Goal: Task Accomplishment & Management: Use online tool/utility

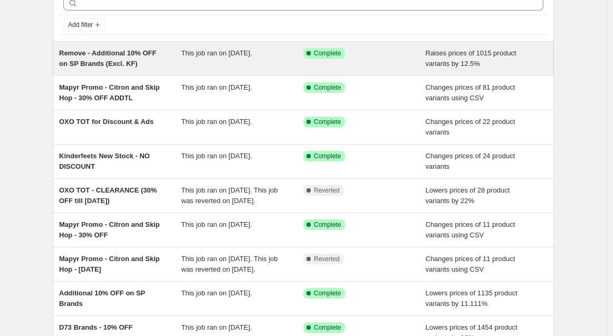
scroll to position [40, 0]
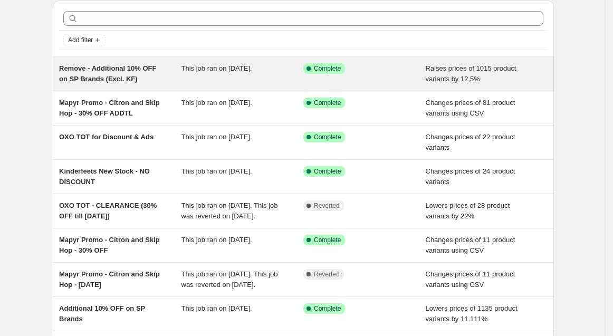
click at [158, 75] on div "Remove - Additional 10% OFF on SP Brands (Excl. KF)" at bounding box center [120, 73] width 122 height 21
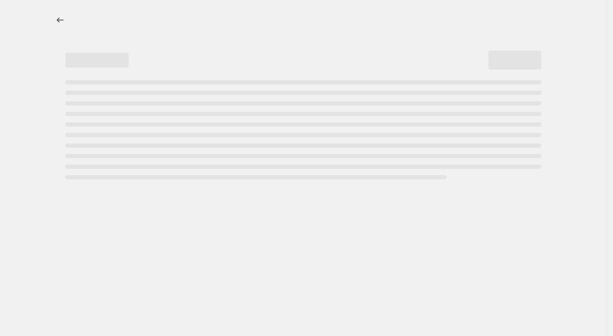
select select "percentage"
select select "no_change"
select select "vendor"
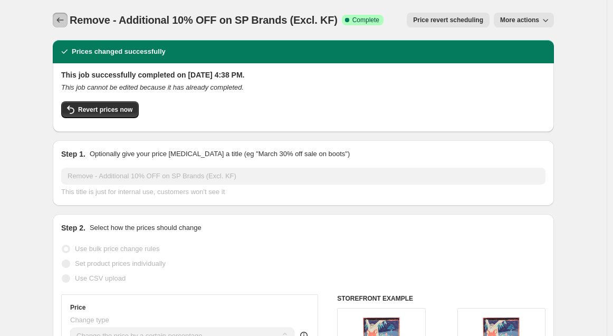
click at [61, 22] on icon "Price change jobs" at bounding box center [60, 19] width 7 height 5
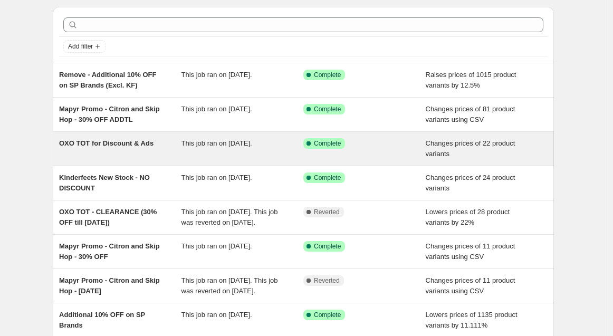
scroll to position [59, 0]
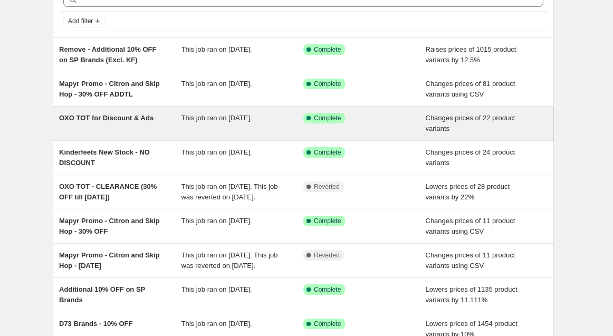
click at [148, 119] on span "OXO TOT for Discount & Ads" at bounding box center [106, 118] width 94 height 8
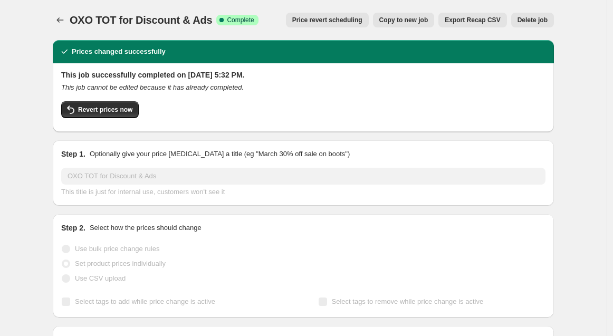
click at [314, 17] on span "Price revert scheduling" at bounding box center [327, 20] width 70 height 8
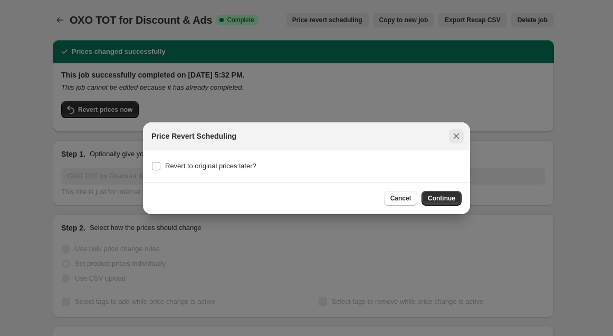
click at [459, 134] on icon "Close" at bounding box center [456, 136] width 11 height 11
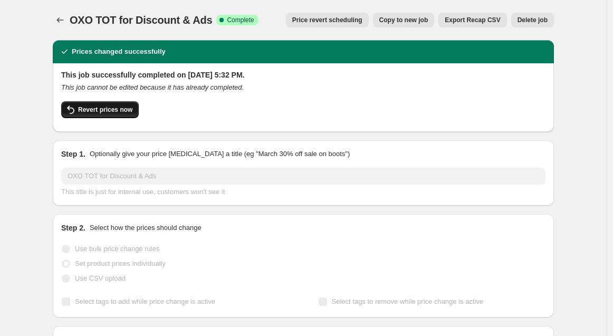
click at [111, 111] on span "Revert prices now" at bounding box center [105, 109] width 54 height 8
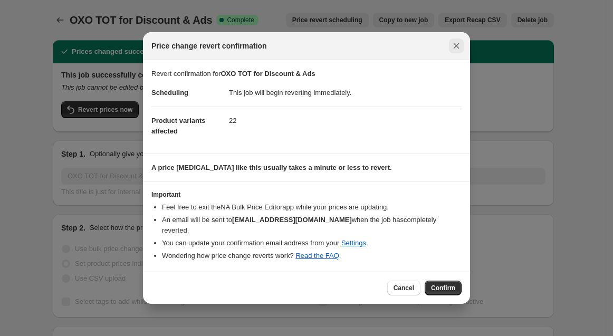
click at [461, 51] on icon "Close" at bounding box center [456, 46] width 11 height 11
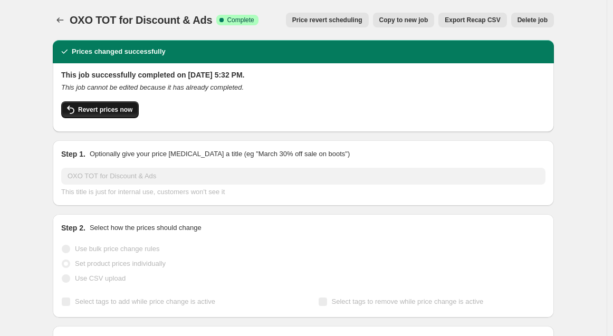
click at [123, 109] on span "Revert prices now" at bounding box center [105, 109] width 54 height 8
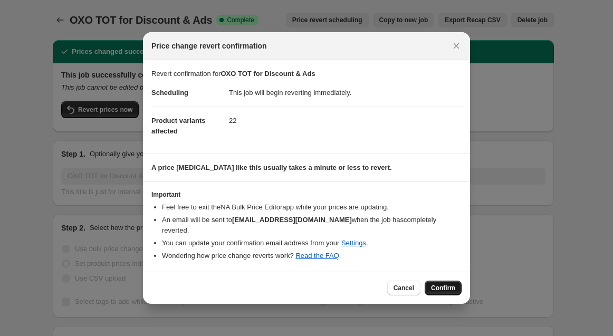
click at [440, 285] on span "Confirm" at bounding box center [443, 288] width 24 height 8
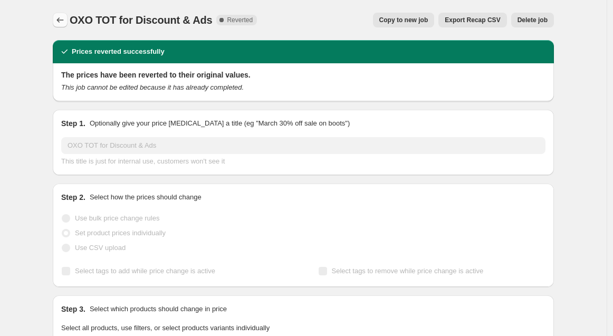
click at [57, 22] on button "Price change jobs" at bounding box center [60, 20] width 15 height 15
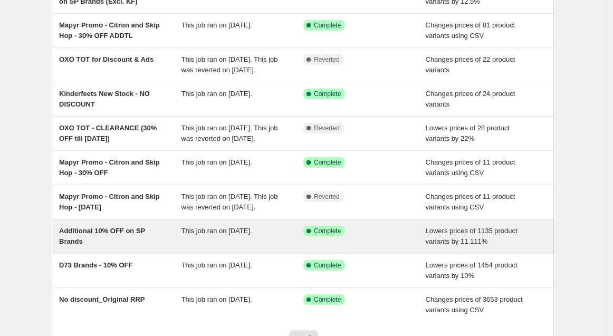
scroll to position [176, 0]
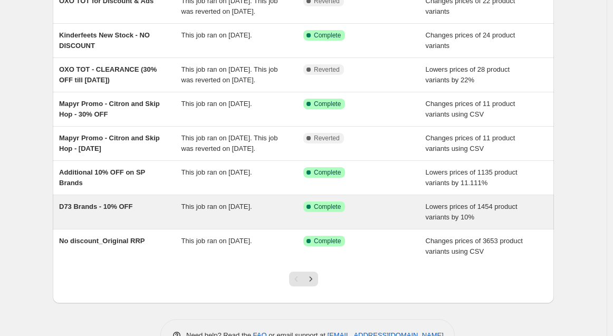
click at [166, 222] on div "D73 Brands - 10% OFF" at bounding box center [120, 211] width 122 height 21
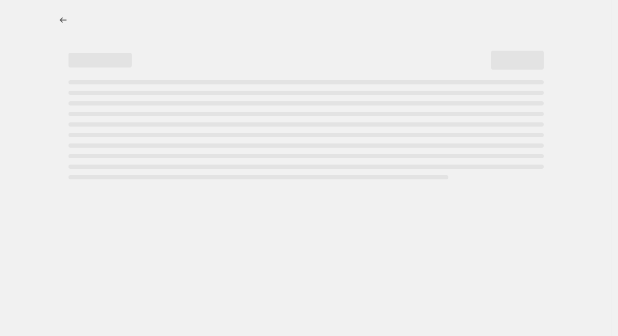
select select "percentage"
select select "no_change"
select select "vendor"
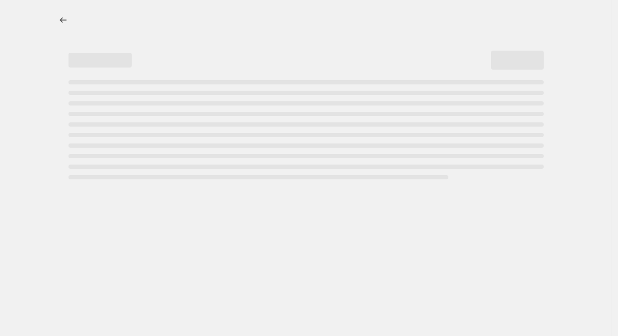
select select "vendor"
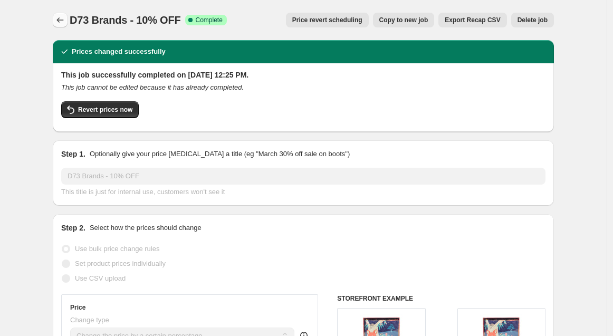
click at [60, 21] on icon "Price change jobs" at bounding box center [60, 20] width 11 height 11
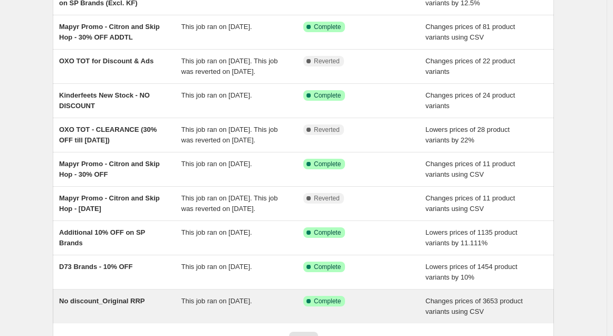
scroll to position [226, 0]
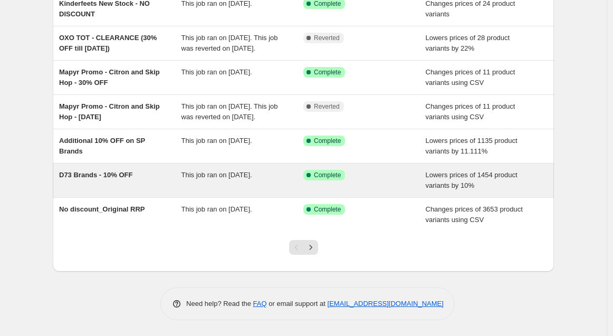
click at [161, 186] on div "D73 Brands - 10% OFF" at bounding box center [120, 180] width 122 height 21
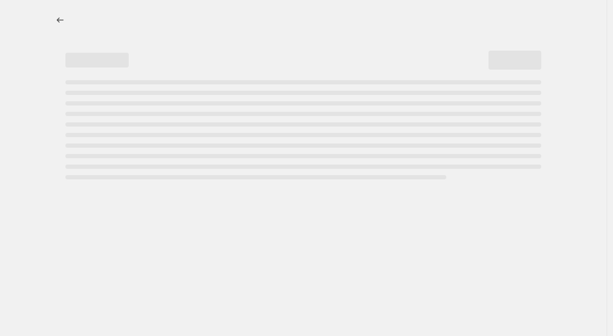
select select "percentage"
select select "no_change"
select select "vendor"
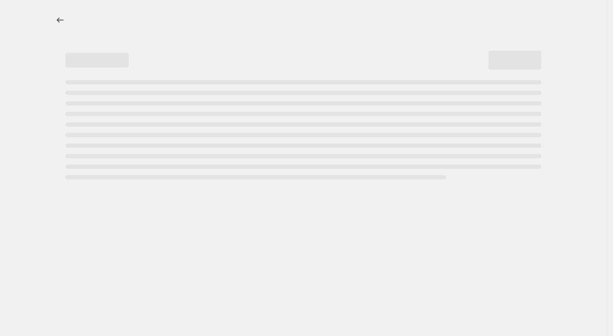
select select "vendor"
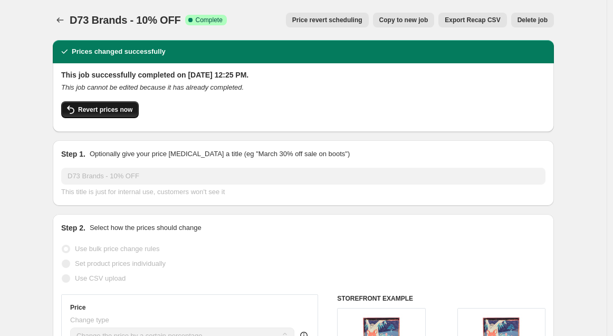
click at [103, 106] on span "Revert prices now" at bounding box center [105, 109] width 54 height 8
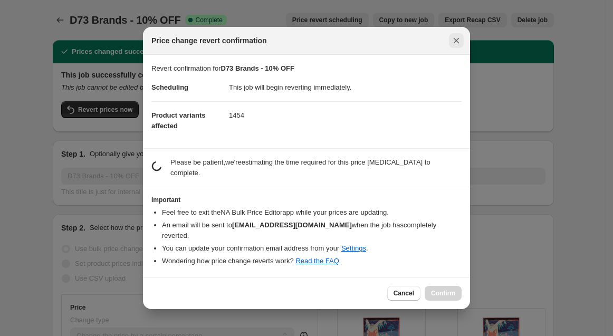
click at [458, 44] on button "Close" at bounding box center [456, 40] width 15 height 15
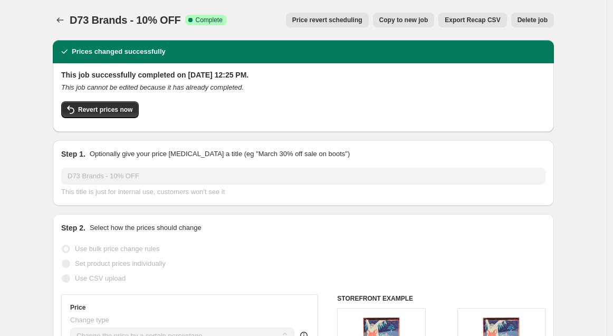
click at [408, 13] on button "Copy to new job" at bounding box center [404, 20] width 62 height 15
select select "percentage"
select select "no_change"
select select "vendor"
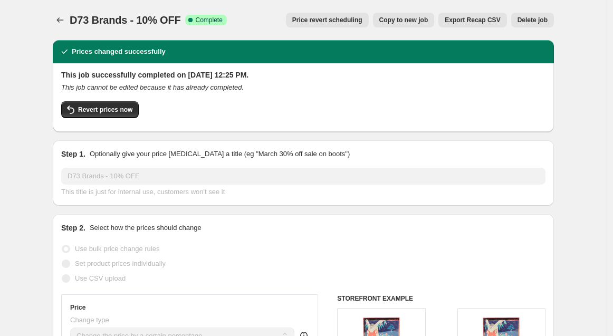
select select "vendor"
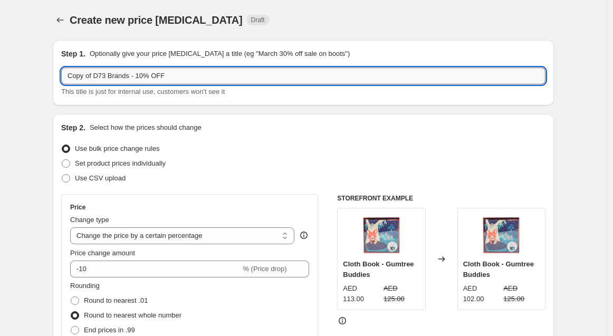
click at [95, 76] on input "Copy of D73 Brands - 10% OFF" at bounding box center [303, 75] width 484 height 17
drag, startPoint x: 95, startPoint y: 76, endPoint x: 22, endPoint y: 83, distance: 73.6
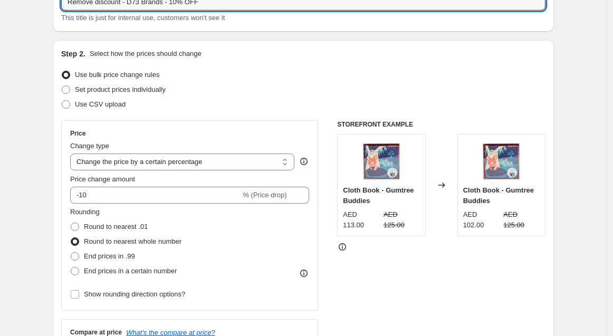
scroll to position [117, 0]
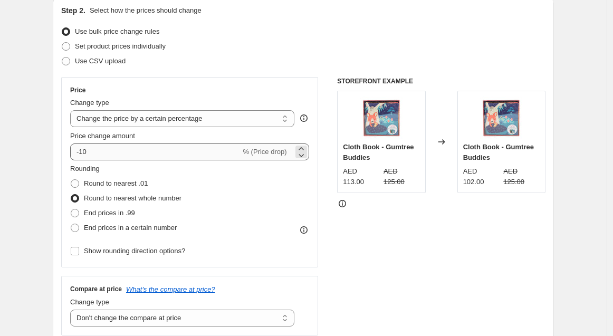
type input "Remove discount - D73 Brands - 10% OFF"
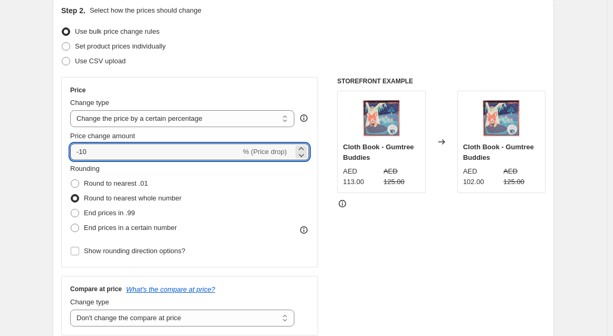
drag, startPoint x: 95, startPoint y: 150, endPoint x: 17, endPoint y: 143, distance: 78.4
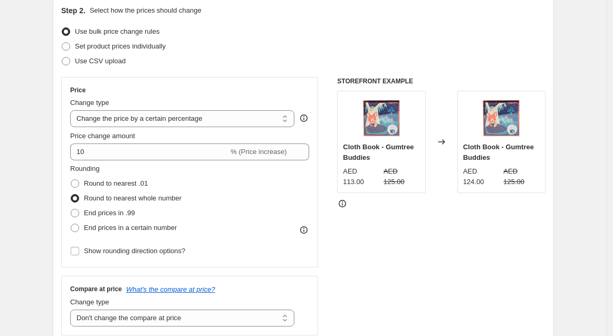
click at [492, 260] on div "STOREFRONT EXAMPLE Cloth Book - Gumtree Buddies AED 113.00 AED 125.00 Changed t…" at bounding box center [441, 206] width 208 height 258
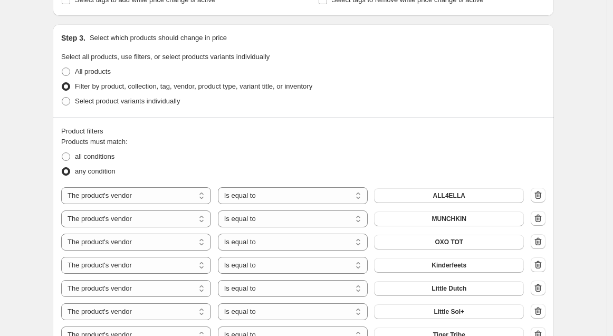
scroll to position [527, 0]
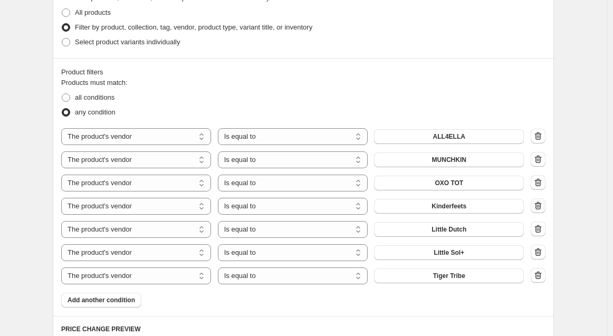
click at [540, 199] on button "button" at bounding box center [537, 205] width 15 height 15
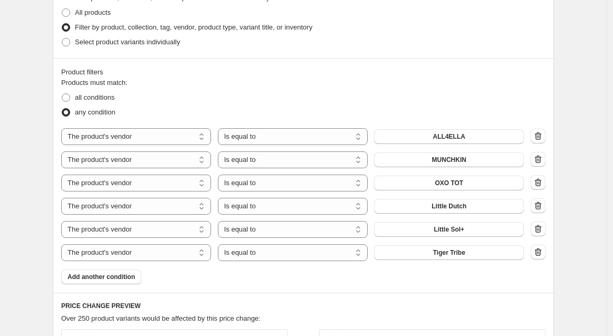
click at [596, 177] on div "Create new price [MEDICAL_DATA]. This page is ready Create new price [MEDICAL_D…" at bounding box center [303, 117] width 606 height 1288
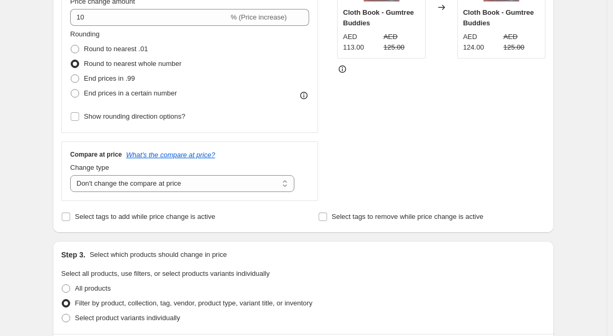
scroll to position [234, 0]
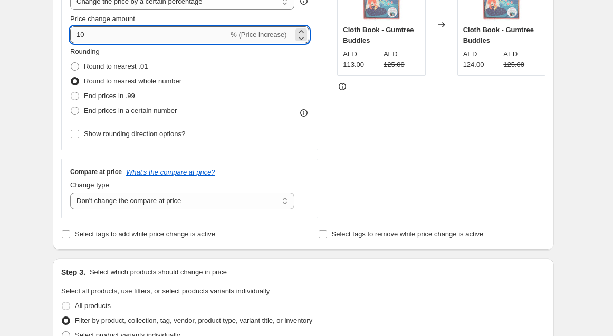
click at [109, 37] on input "10" at bounding box center [149, 34] width 158 height 17
click at [513, 119] on div "STOREFRONT EXAMPLE Cloth Book - Gumtree Buddies AED 113.00 AED 125.00 Changed t…" at bounding box center [441, 89] width 208 height 258
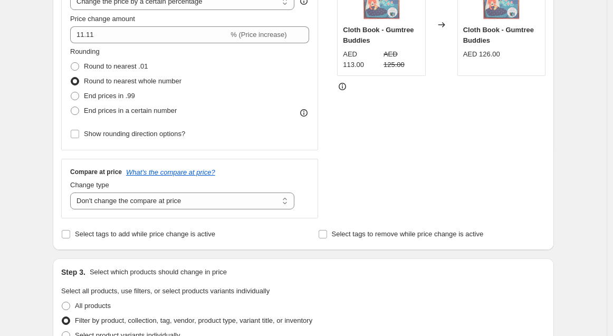
scroll to position [176, 0]
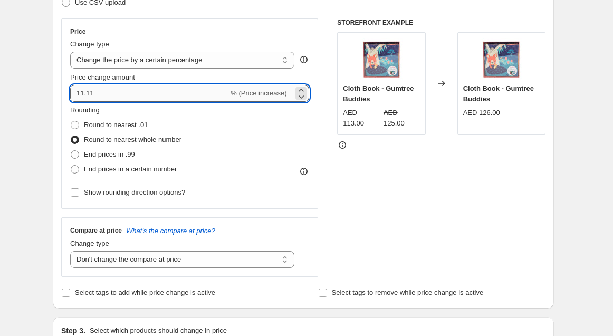
click at [148, 92] on input "11.11" at bounding box center [149, 93] width 158 height 17
click at [455, 165] on div "STOREFRONT EXAMPLE Cloth Book - Gumtree Buddies AED 113.00 AED 125.00 Changed t…" at bounding box center [441, 147] width 208 height 258
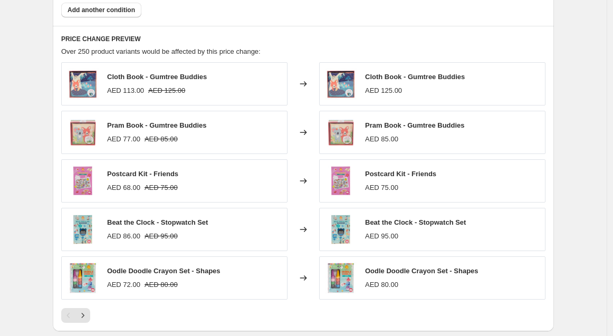
scroll to position [820, 0]
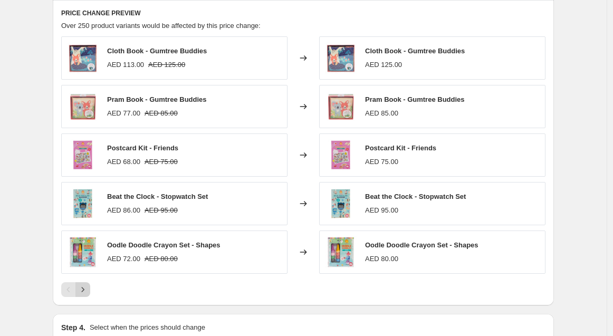
click at [84, 292] on icon "Next" at bounding box center [82, 289] width 11 height 11
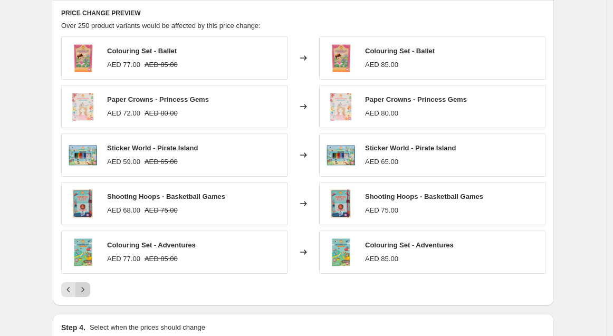
click at [85, 287] on icon "Next" at bounding box center [82, 289] width 11 height 11
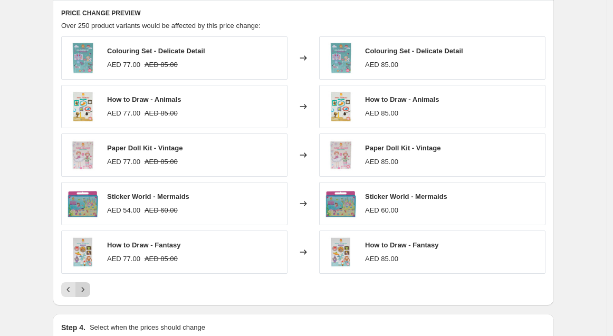
click at [90, 288] on button "Next" at bounding box center [82, 289] width 15 height 15
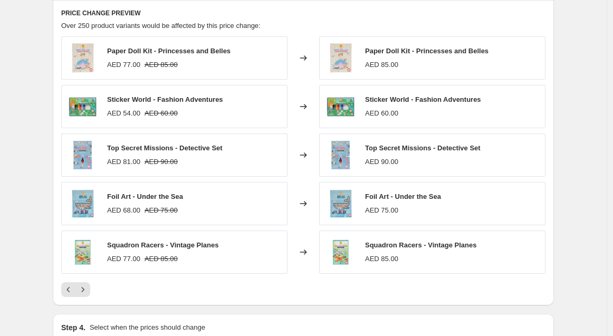
click at [279, 283] on div at bounding box center [303, 289] width 484 height 15
click at [90, 287] on button "Next" at bounding box center [82, 289] width 15 height 15
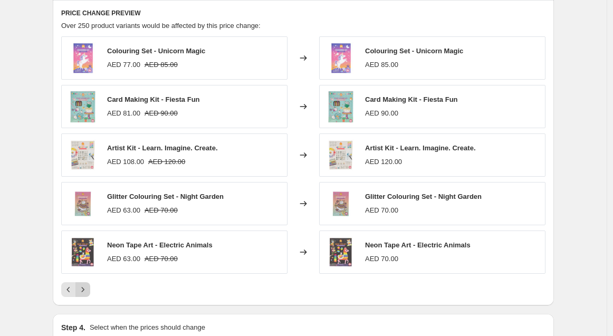
click at [90, 287] on button "Next" at bounding box center [82, 289] width 15 height 15
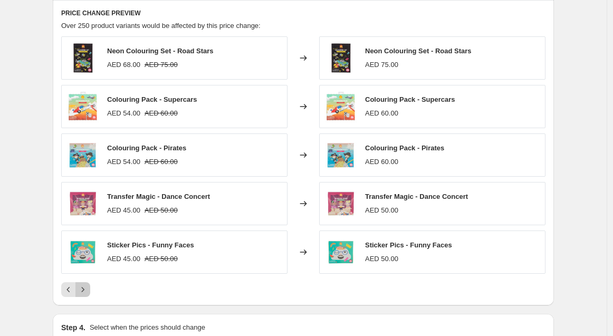
click at [90, 287] on button "Next" at bounding box center [82, 289] width 15 height 15
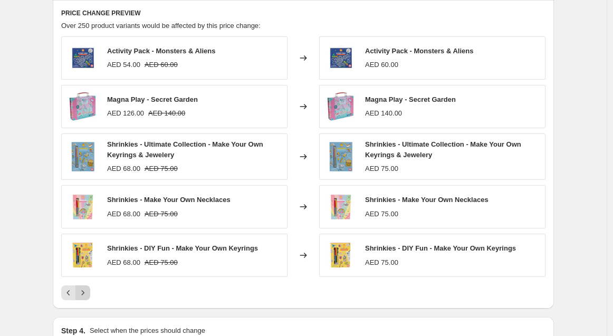
click at [90, 287] on button "Next" at bounding box center [82, 292] width 15 height 15
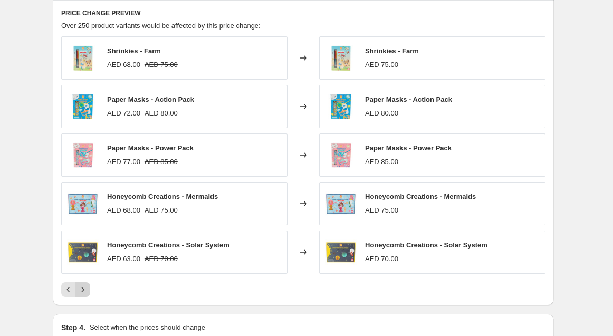
click at [90, 287] on button "Next" at bounding box center [82, 289] width 15 height 15
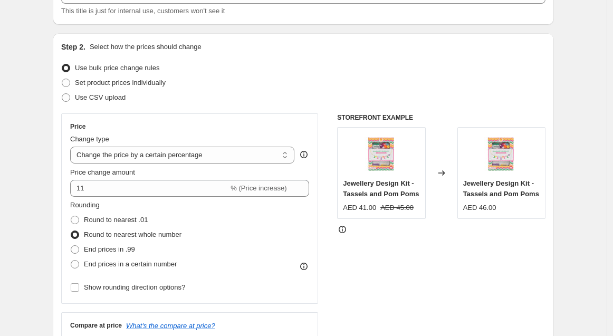
scroll to position [59, 0]
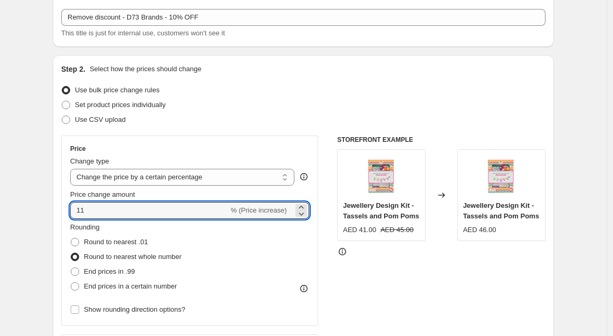
drag, startPoint x: 138, startPoint y: 210, endPoint x: 21, endPoint y: 202, distance: 116.8
type input "11.11"
click at [421, 265] on div "STOREFRONT EXAMPLE Jewellery Design Kit - Tassels and Pom Poms AED 41.00 AED 45…" at bounding box center [441, 264] width 208 height 258
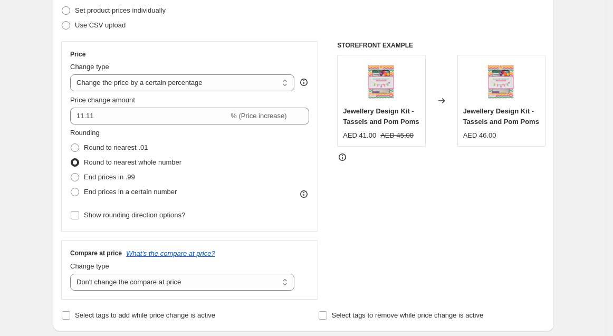
scroll to position [234, 0]
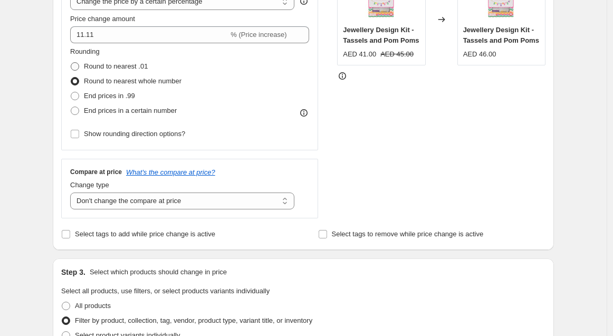
click at [85, 70] on label "Round to nearest .01" at bounding box center [108, 66] width 77 height 15
click at [71, 63] on input "Round to nearest .01" at bounding box center [71, 62] width 1 height 1
radio input "true"
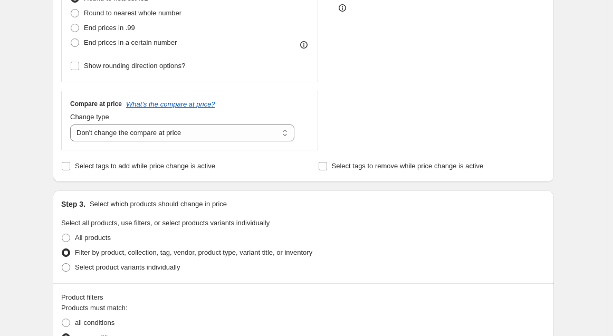
scroll to position [293, 0]
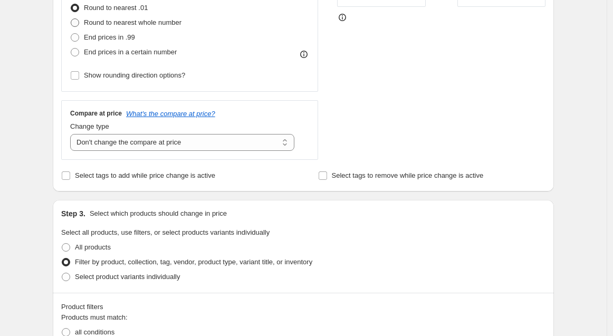
click at [100, 23] on span "Round to nearest whole number" at bounding box center [133, 22] width 98 height 8
click at [71, 19] on input "Round to nearest whole number" at bounding box center [71, 18] width 1 height 1
radio input "true"
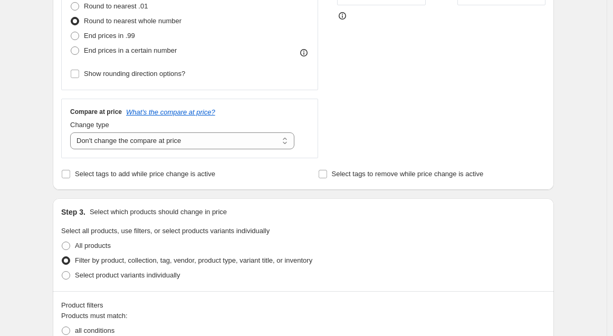
scroll to position [176, 0]
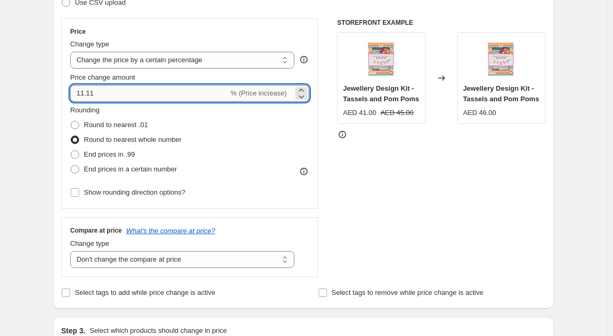
click at [139, 93] on input "11.11" at bounding box center [149, 93] width 158 height 17
click at [441, 189] on div "STOREFRONT EXAMPLE Jewellery Design Kit - Tassels and Pom Poms AED 41.00 AED 45…" at bounding box center [441, 147] width 208 height 258
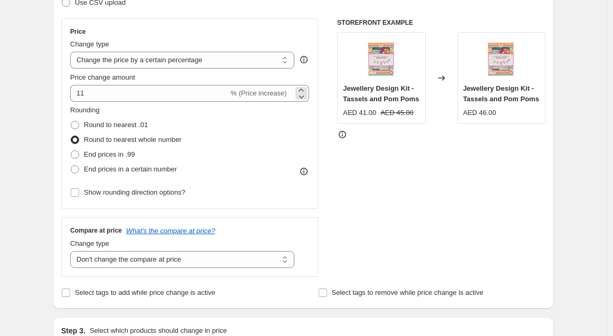
click at [238, 95] on span "% (Price increase)" at bounding box center [258, 93] width 56 height 8
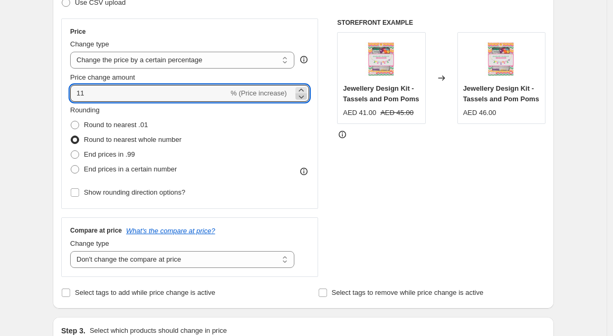
click at [303, 94] on icon at bounding box center [301, 96] width 11 height 11
click at [304, 85] on icon at bounding box center [301, 90] width 11 height 11
click at [482, 163] on div "STOREFRONT EXAMPLE Jewellery Design Kit - Tassels and Pom Poms AED 41.00 AED 45…" at bounding box center [441, 147] width 208 height 258
click at [180, 86] on input "11" at bounding box center [149, 93] width 158 height 17
type input "10.90"
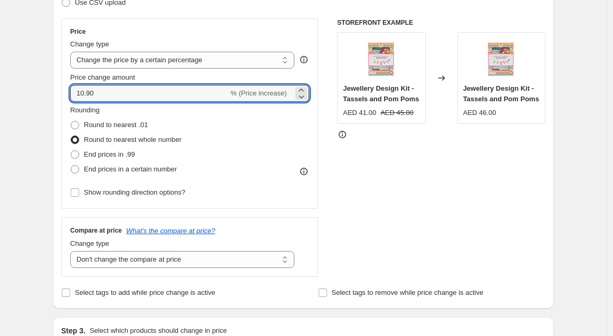
click at [510, 203] on div "STOREFRONT EXAMPLE Jewellery Design Kit - Tassels and Pom Poms AED 41.00 AED 45…" at bounding box center [441, 147] width 208 height 258
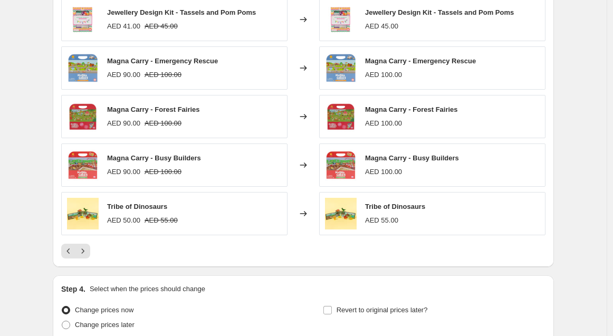
scroll to position [937, 0]
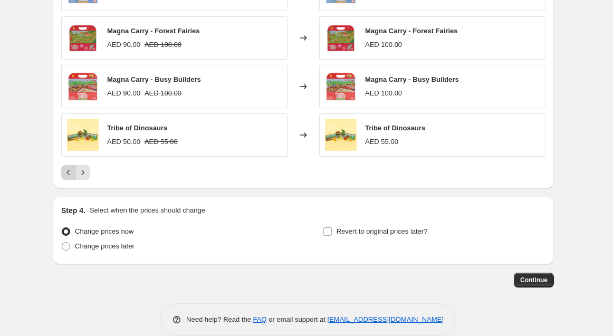
click at [74, 169] on icon "Previous" at bounding box center [68, 172] width 11 height 11
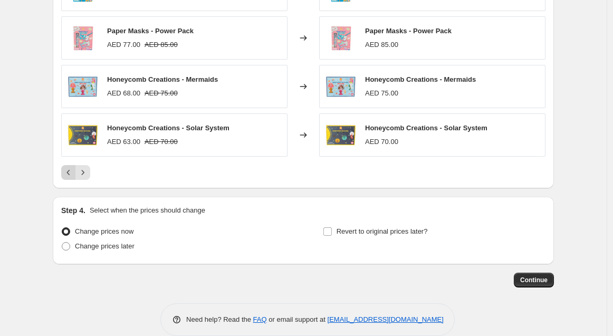
click at [71, 170] on icon "Previous" at bounding box center [68, 172] width 11 height 11
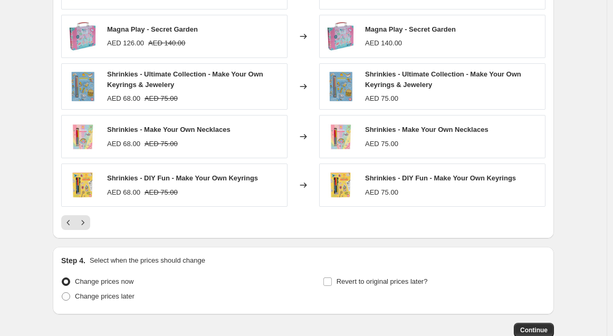
scroll to position [820, 0]
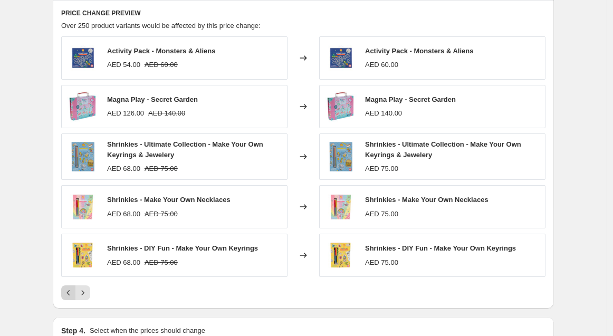
click at [72, 285] on button "Previous" at bounding box center [68, 292] width 15 height 15
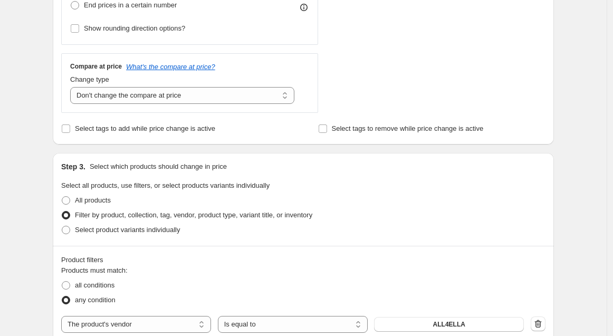
scroll to position [234, 0]
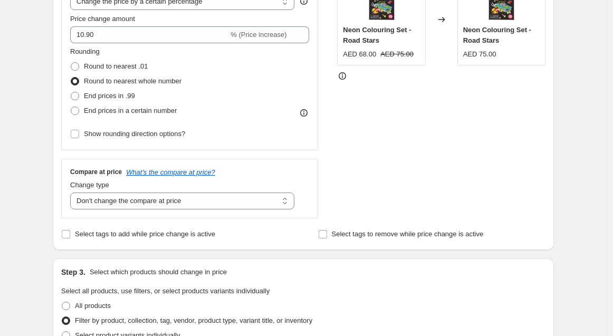
drag, startPoint x: 581, startPoint y: 7, endPoint x: 570, endPoint y: 10, distance: 11.5
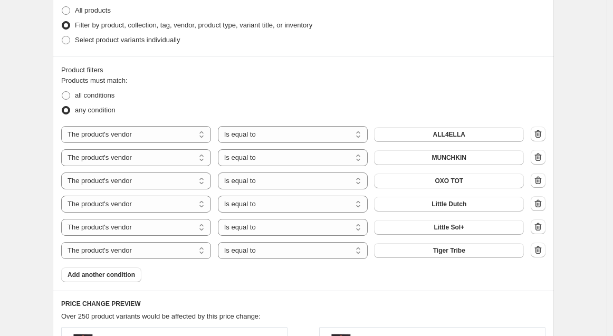
scroll to position [820, 0]
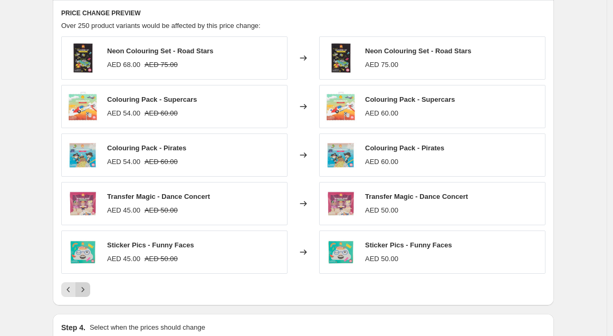
click at [87, 289] on icon "Next" at bounding box center [82, 289] width 11 height 11
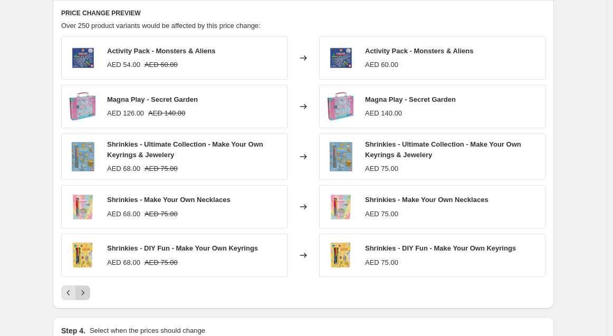
click at [87, 289] on icon "Next" at bounding box center [82, 292] width 11 height 11
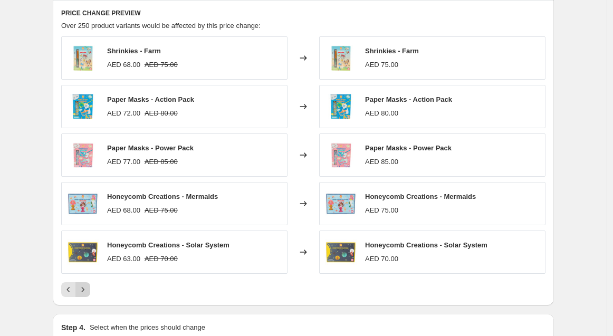
click at [87, 289] on icon "Next" at bounding box center [82, 289] width 11 height 11
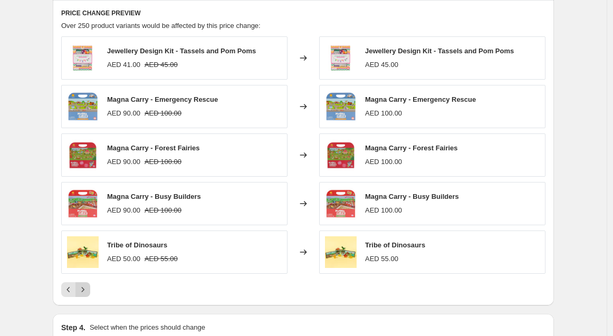
click at [87, 289] on icon "Next" at bounding box center [82, 289] width 11 height 11
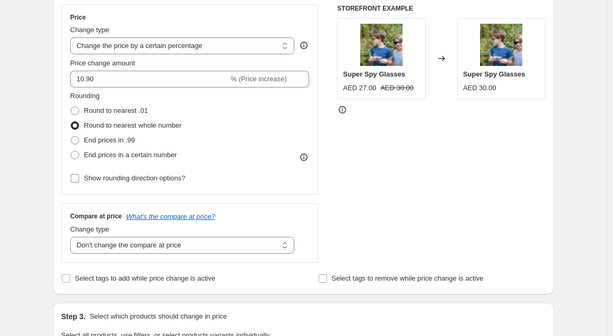
scroll to position [176, 0]
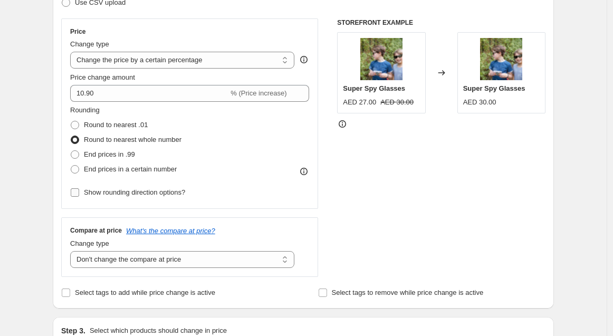
click at [75, 191] on input "Show rounding direction options?" at bounding box center [75, 192] width 8 height 8
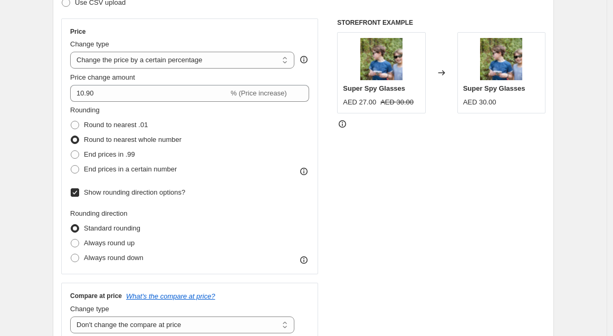
click at [77, 192] on input "Show rounding direction options?" at bounding box center [75, 192] width 8 height 8
checkbox input "false"
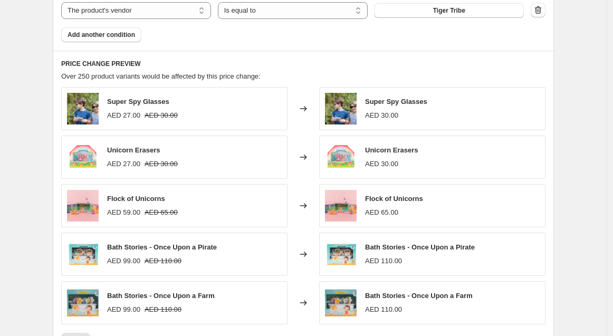
scroll to position [820, 0]
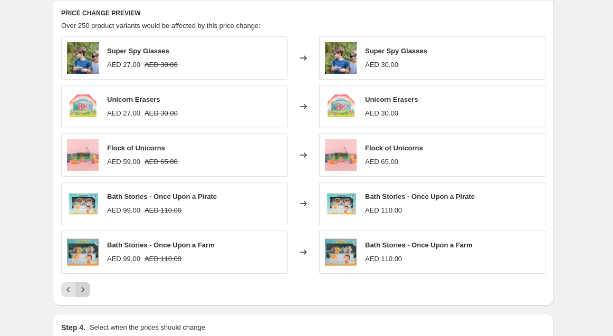
click at [82, 290] on icon "Next" at bounding box center [82, 289] width 11 height 11
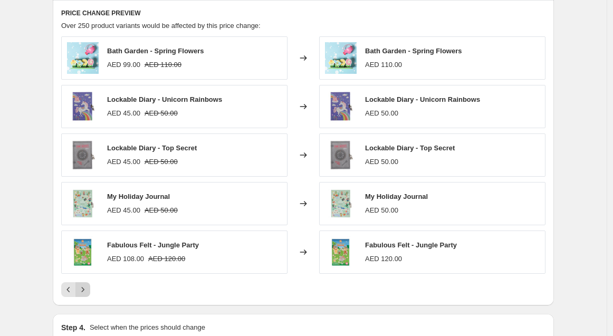
click at [82, 290] on icon "Next" at bounding box center [82, 289] width 11 height 11
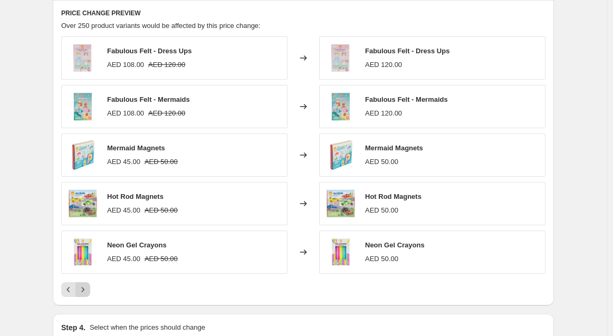
click at [82, 290] on icon "Next" at bounding box center [82, 289] width 11 height 11
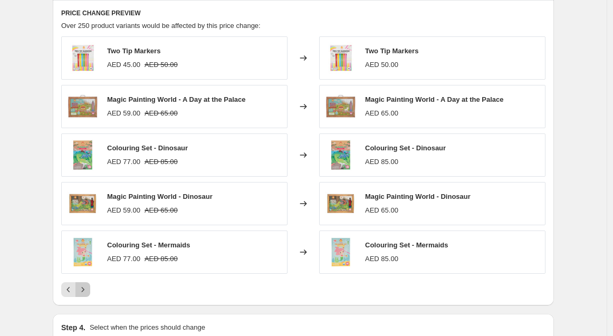
click at [82, 290] on icon "Next" at bounding box center [82, 289] width 11 height 11
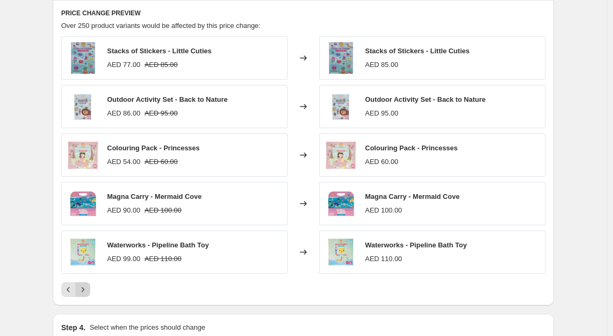
click at [82, 290] on icon "Next" at bounding box center [82, 289] width 11 height 11
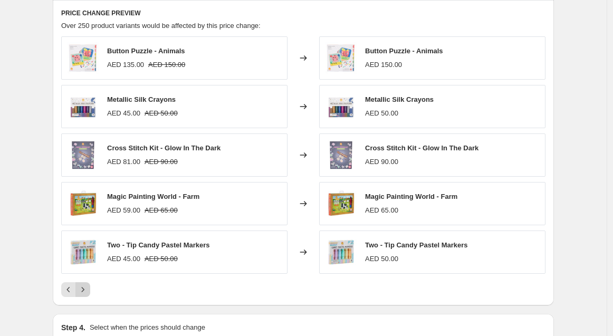
click at [86, 295] on div "PRICE CHANGE PREVIEW Over 250 product variants would be affected by this price …" at bounding box center [303, 152] width 501 height 305
click at [88, 292] on button "Next" at bounding box center [82, 289] width 15 height 15
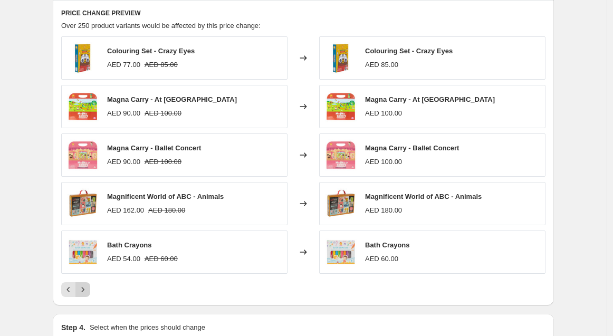
click at [88, 289] on icon "Next" at bounding box center [82, 289] width 11 height 11
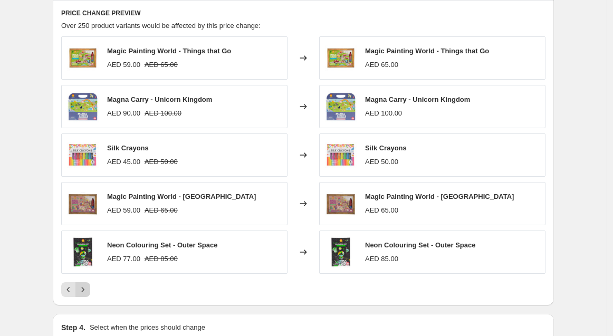
click at [87, 288] on icon "Next" at bounding box center [82, 289] width 11 height 11
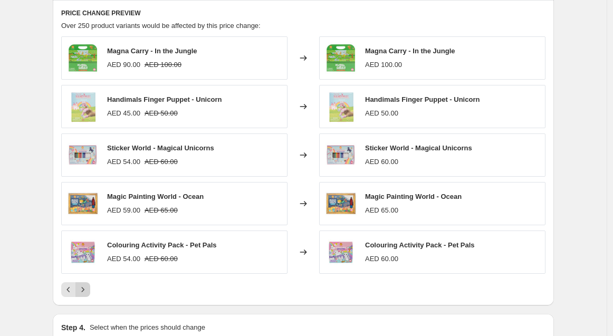
click at [87, 288] on icon "Next" at bounding box center [82, 289] width 11 height 11
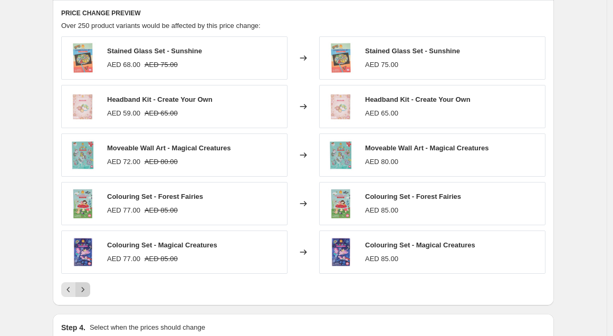
click at [87, 288] on icon "Next" at bounding box center [82, 289] width 11 height 11
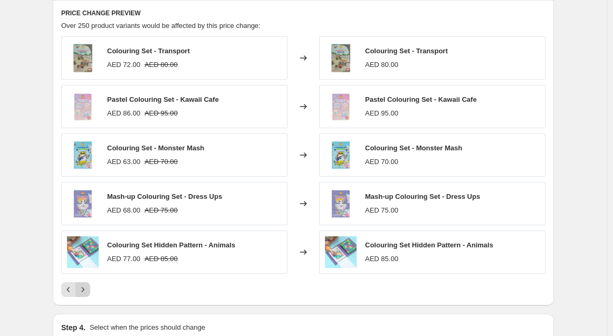
click at [87, 288] on icon "Next" at bounding box center [82, 289] width 11 height 11
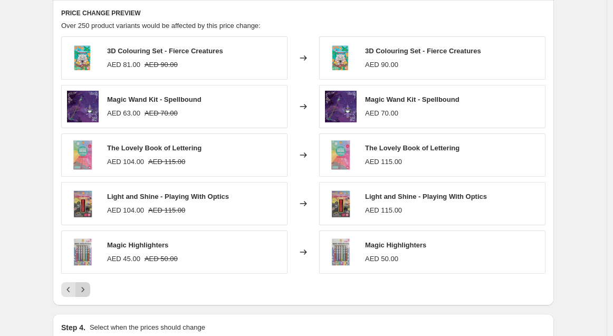
click at [87, 288] on icon "Next" at bounding box center [82, 289] width 11 height 11
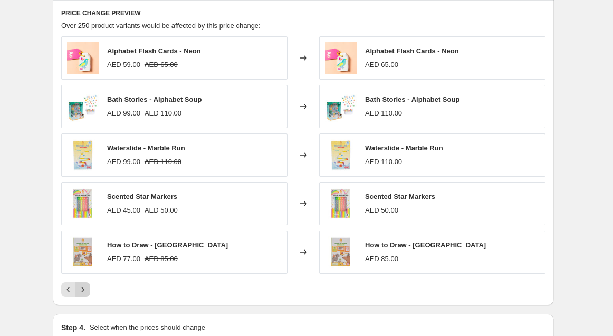
click at [87, 288] on icon "Next" at bounding box center [82, 289] width 11 height 11
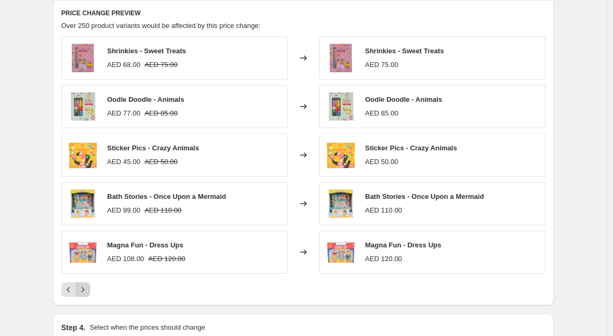
click at [87, 288] on icon "Next" at bounding box center [82, 289] width 11 height 11
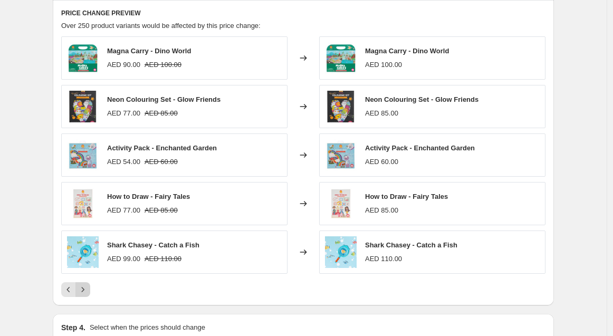
click at [87, 288] on icon "Next" at bounding box center [82, 289] width 11 height 11
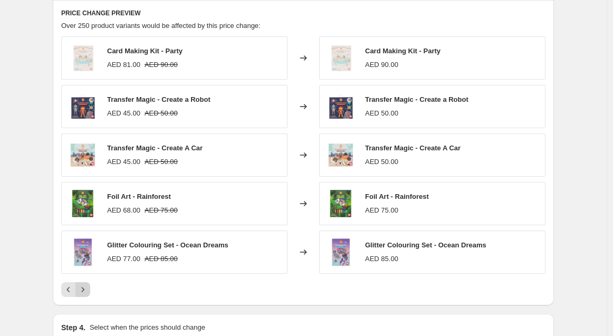
click at [87, 288] on icon "Next" at bounding box center [82, 289] width 11 height 11
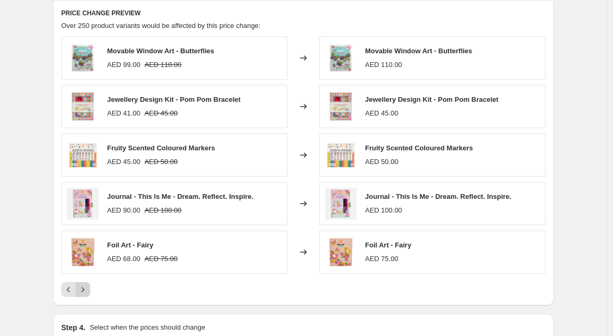
click at [87, 288] on icon "Next" at bounding box center [82, 289] width 11 height 11
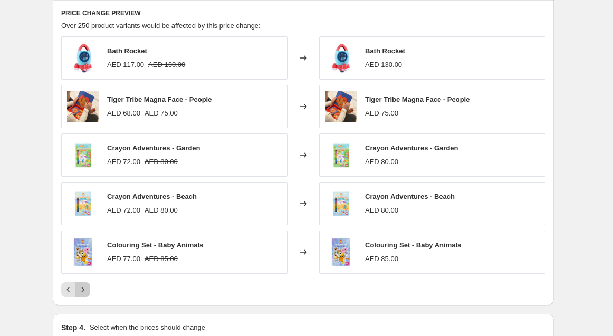
click at [87, 288] on icon "Next" at bounding box center [82, 289] width 11 height 11
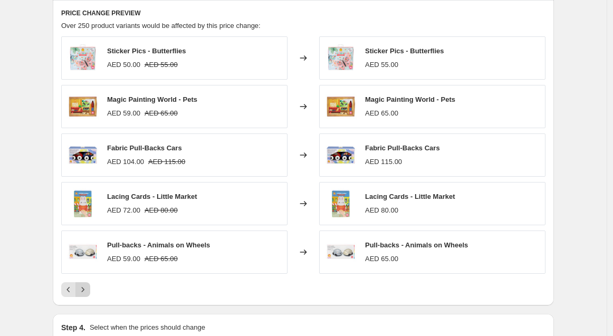
click at [87, 288] on icon "Next" at bounding box center [82, 289] width 11 height 11
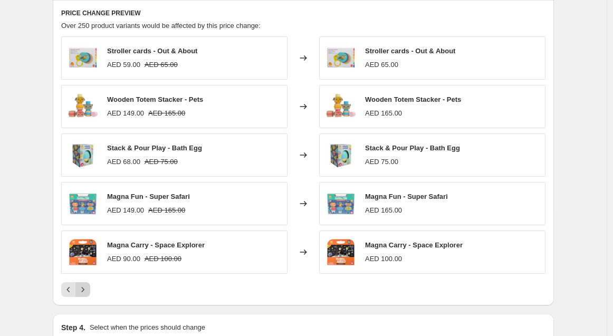
click at [87, 288] on icon "Next" at bounding box center [82, 289] width 11 height 11
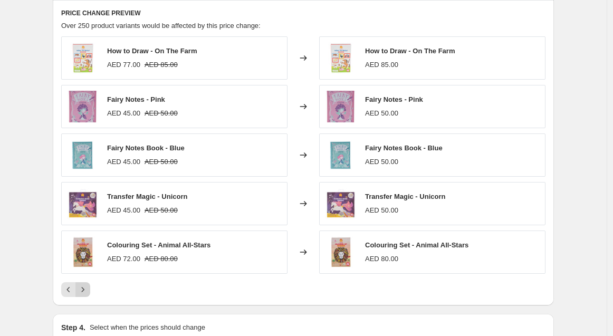
click at [87, 288] on icon "Next" at bounding box center [82, 289] width 11 height 11
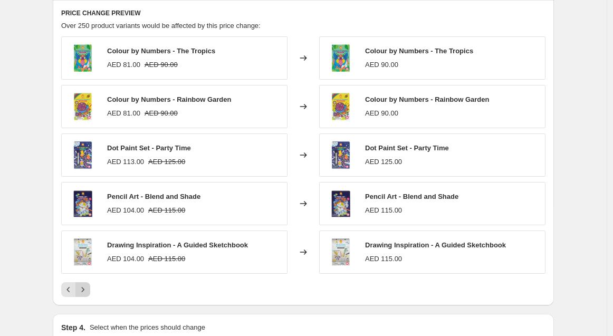
click at [87, 288] on icon "Next" at bounding box center [82, 289] width 11 height 11
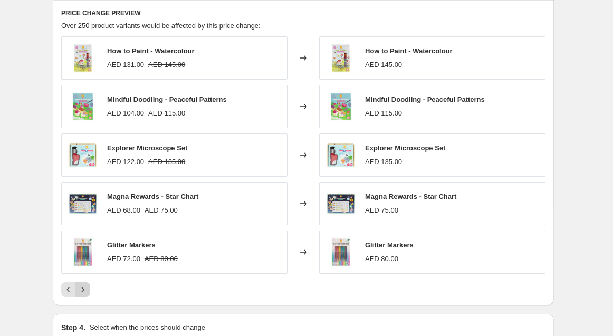
click at [87, 288] on icon "Next" at bounding box center [82, 289] width 11 height 11
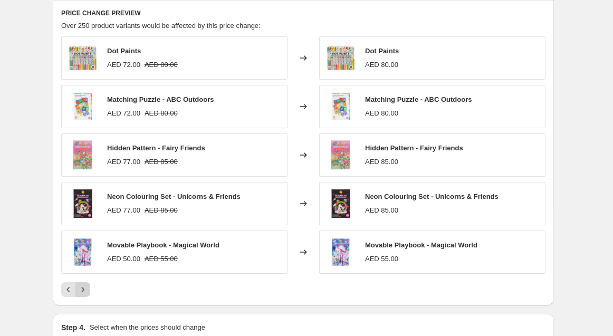
click at [87, 288] on icon "Next" at bounding box center [82, 289] width 11 height 11
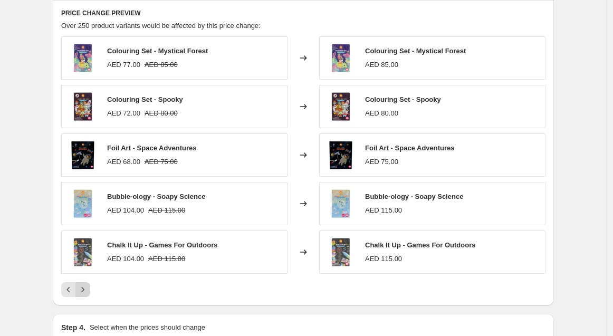
click at [87, 288] on icon "Next" at bounding box center [82, 289] width 11 height 11
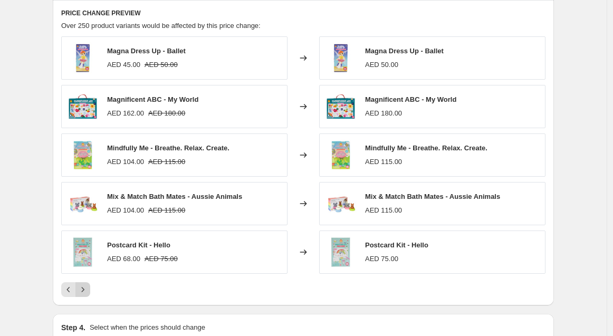
click at [87, 288] on icon "Next" at bounding box center [82, 289] width 11 height 11
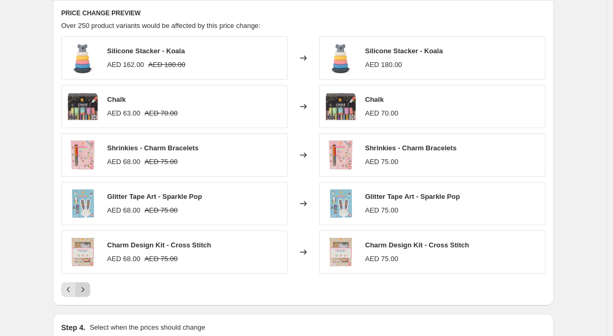
click at [87, 288] on icon "Next" at bounding box center [82, 289] width 11 height 11
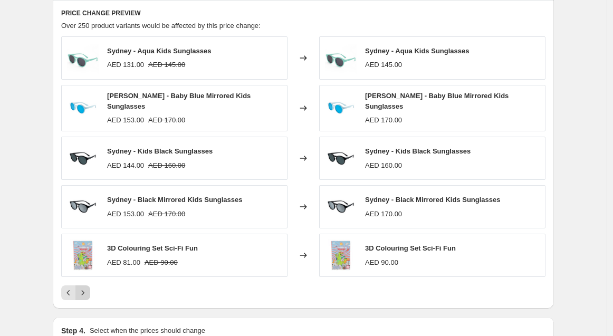
click at [87, 288] on icon "Next" at bounding box center [82, 292] width 11 height 11
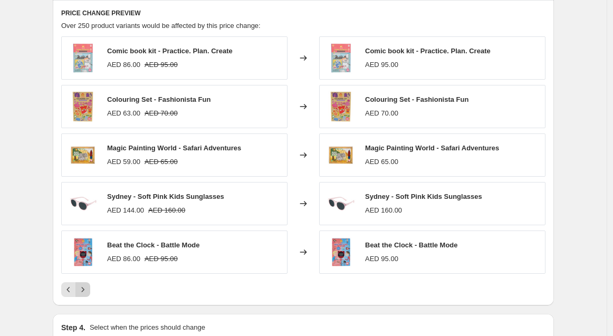
click at [87, 288] on icon "Next" at bounding box center [82, 289] width 11 height 11
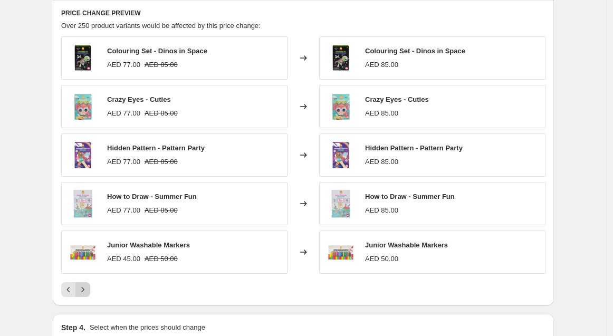
click at [87, 288] on icon "Next" at bounding box center [82, 289] width 11 height 11
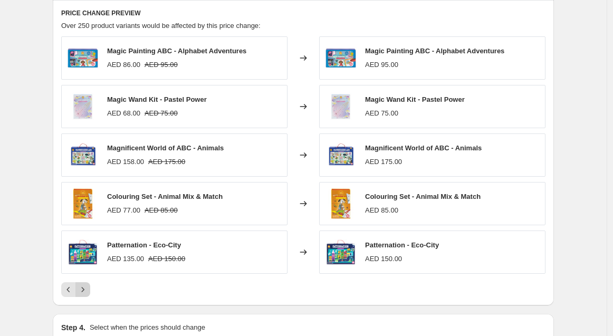
click at [87, 288] on icon "Next" at bounding box center [82, 289] width 11 height 11
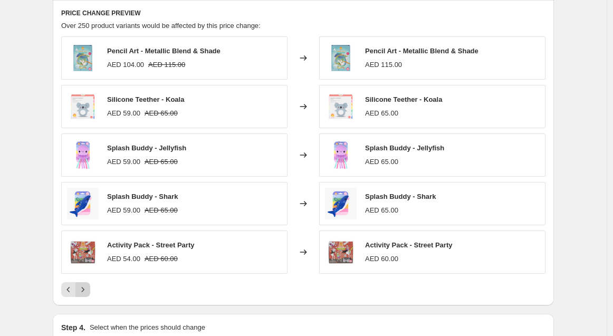
click at [87, 288] on icon "Next" at bounding box center [82, 289] width 11 height 11
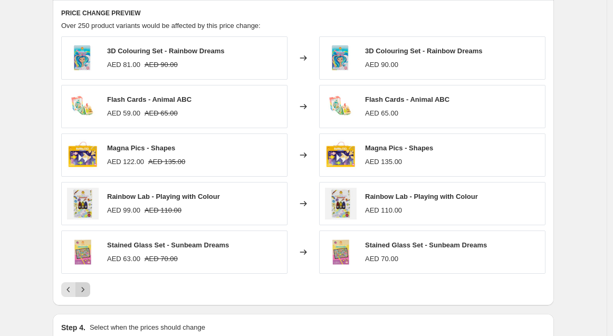
click at [87, 288] on icon "Next" at bounding box center [82, 289] width 11 height 11
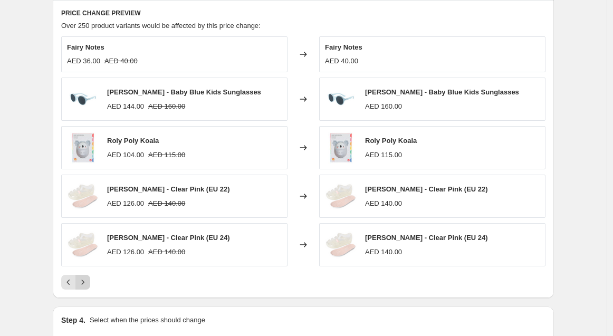
click at [88, 282] on icon "Next" at bounding box center [82, 282] width 11 height 11
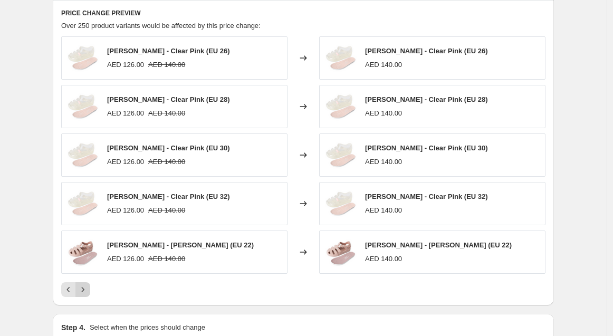
click at [86, 292] on icon "Next" at bounding box center [82, 289] width 11 height 11
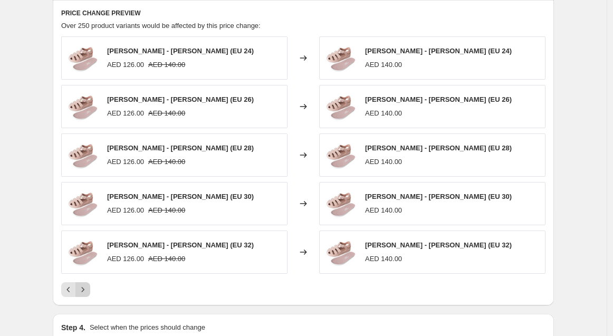
click at [88, 289] on icon "Next" at bounding box center [82, 289] width 11 height 11
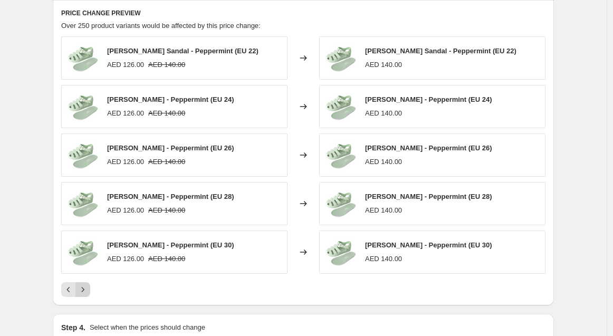
click at [88, 285] on icon "Next" at bounding box center [82, 289] width 11 height 11
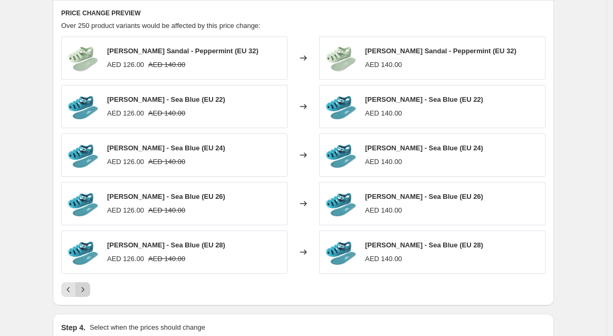
click at [88, 285] on icon "Next" at bounding box center [82, 289] width 11 height 11
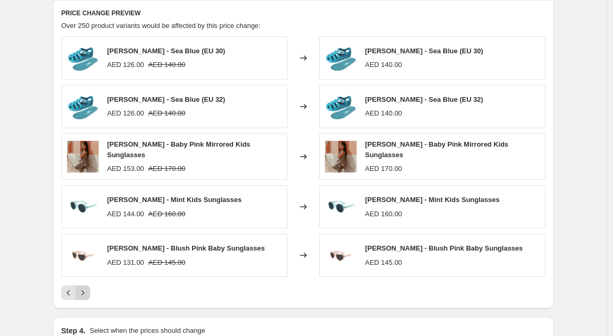
click at [88, 287] on icon "Next" at bounding box center [82, 292] width 11 height 11
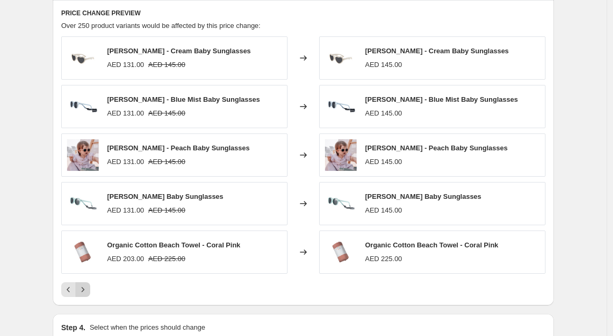
click at [88, 285] on icon "Next" at bounding box center [82, 289] width 11 height 11
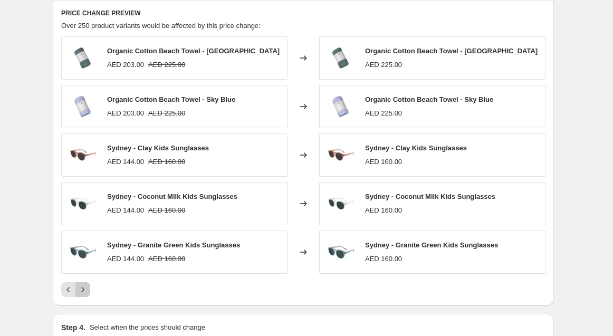
click at [88, 285] on icon "Next" at bounding box center [82, 289] width 11 height 11
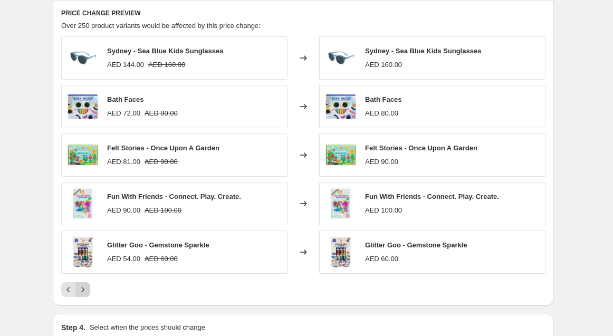
click at [88, 285] on icon "Next" at bounding box center [82, 289] width 11 height 11
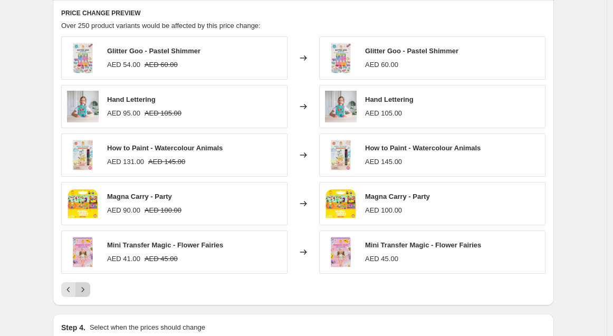
click at [88, 285] on icon "Next" at bounding box center [82, 289] width 11 height 11
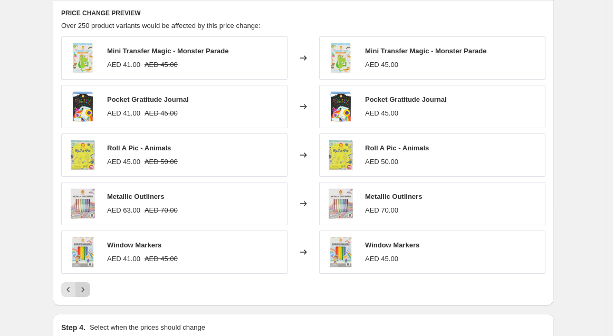
click at [88, 285] on icon "Next" at bounding box center [82, 289] width 11 height 11
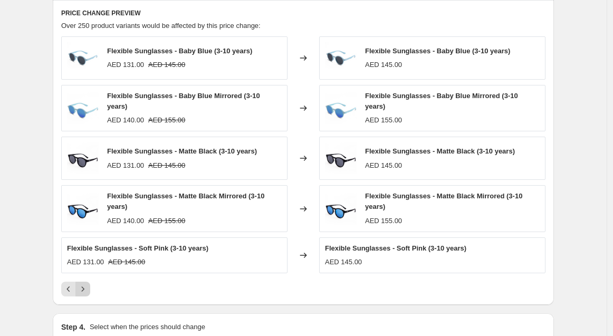
click at [88, 285] on icon "Next" at bounding box center [82, 289] width 11 height 11
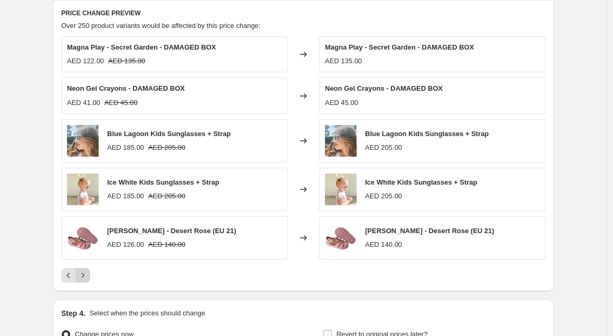
click at [89, 285] on div "PRICE CHANGE PREVIEW Over 250 product variants would be affected by this price …" at bounding box center [303, 145] width 501 height 291
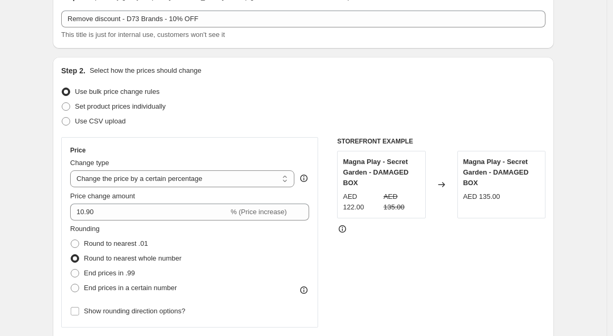
scroll to position [0, 0]
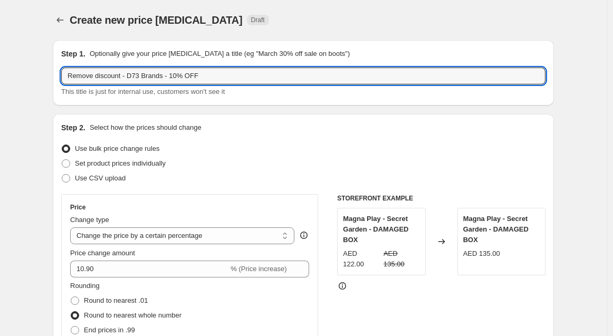
drag, startPoint x: 122, startPoint y: 76, endPoint x: 37, endPoint y: 75, distance: 84.9
drag, startPoint x: 87, startPoint y: 73, endPoint x: 51, endPoint y: 67, distance: 36.3
drag, startPoint x: 131, startPoint y: 74, endPoint x: 148, endPoint y: 79, distance: 18.2
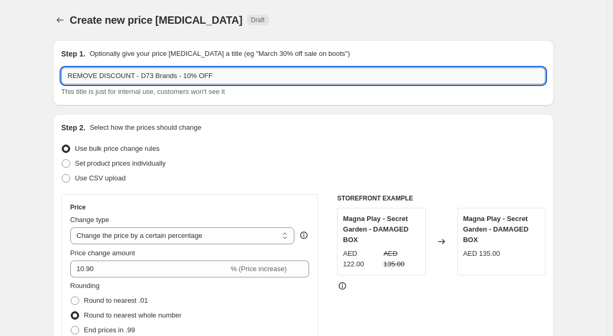
click at [131, 74] on input "REMOVE DISCOUNT - D73 Brands - 10% OFF" at bounding box center [303, 75] width 484 height 17
click at [138, 73] on input "REMOVE DISCOUNT - D73 Brands - 10% OFF" at bounding box center [303, 75] width 484 height 17
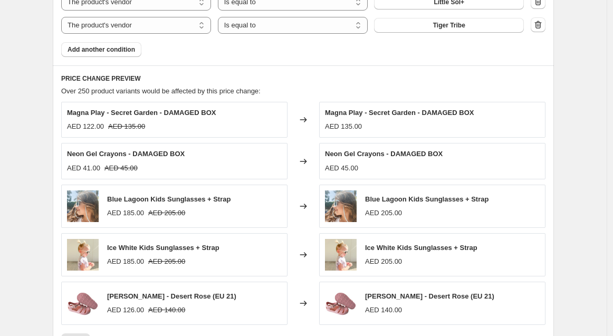
scroll to position [878, 0]
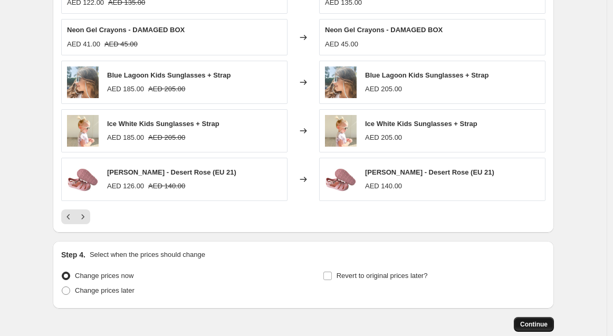
type input "REMOVE DISCOUNT - "D73 Brands - 10% OFF""
click at [534, 317] on button "Continue" at bounding box center [533, 324] width 40 height 15
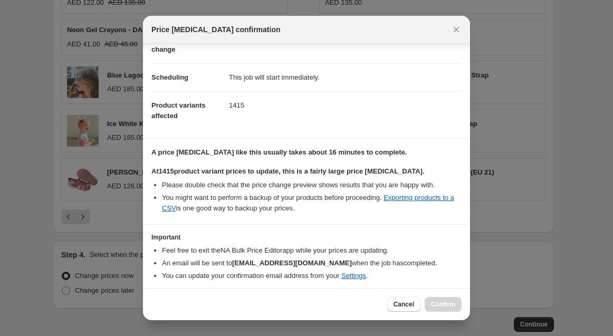
scroll to position [99, 0]
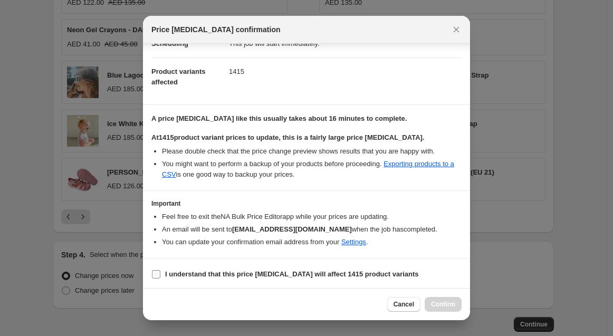
click at [161, 271] on label "I understand that this price [MEDICAL_DATA] will affect 1415 product variants" at bounding box center [284, 274] width 267 height 15
click at [160, 271] on input "I understand that this price [MEDICAL_DATA] will affect 1415 product variants" at bounding box center [156, 274] width 8 height 8
checkbox input "true"
click at [439, 298] on button "Confirm" at bounding box center [442, 304] width 37 height 15
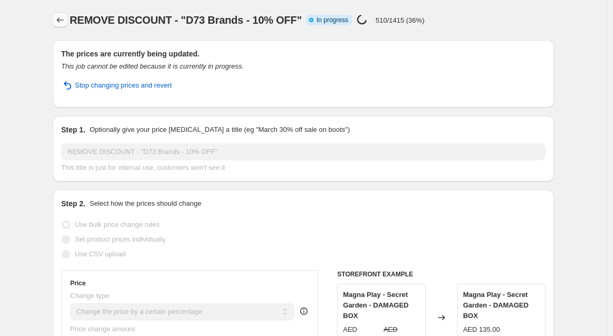
click at [60, 20] on icon "Price change jobs" at bounding box center [60, 19] width 7 height 5
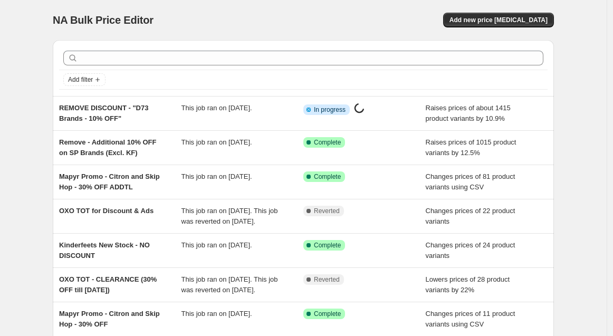
click at [583, 174] on div "NA Bulk Price Editor. This page is ready NA Bulk Price Editor Add new price [ME…" at bounding box center [303, 271] width 606 height 543
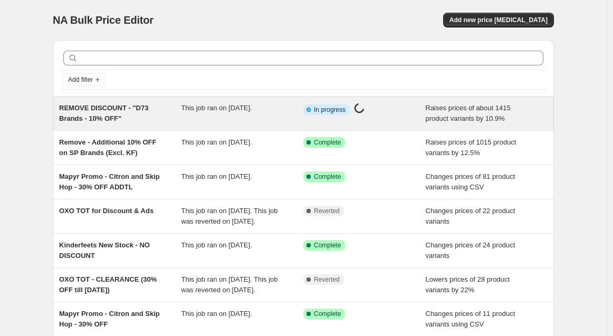
click at [190, 108] on span "This job ran on [DATE]." at bounding box center [216, 108] width 71 height 8
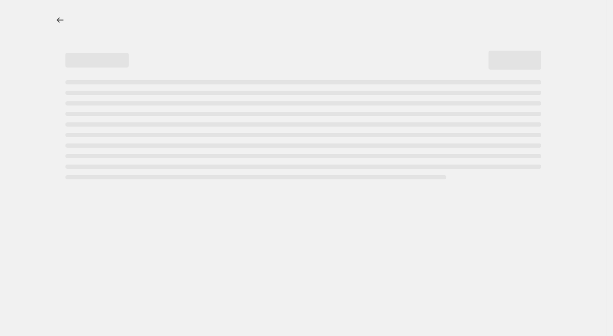
select select "percentage"
select select "no_change"
select select "vendor"
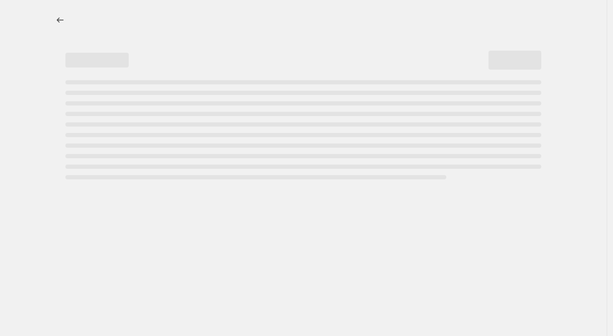
select select "vendor"
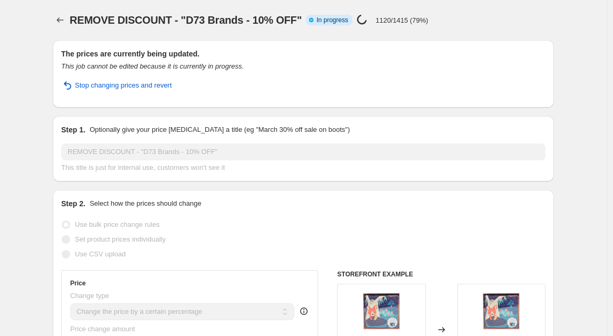
click at [61, 21] on icon "Price change jobs" at bounding box center [60, 20] width 11 height 11
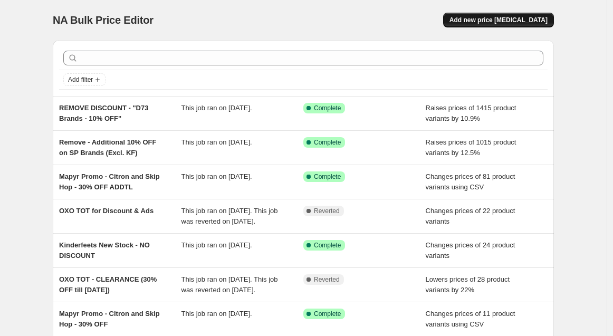
click at [498, 17] on span "Add new price [MEDICAL_DATA]" at bounding box center [498, 20] width 98 height 8
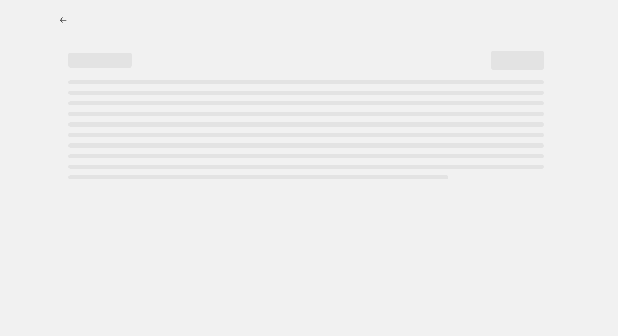
select select "percentage"
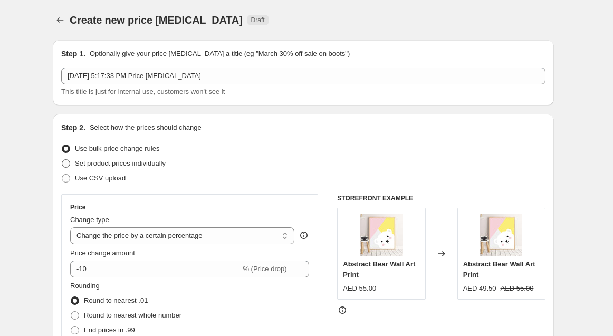
click at [111, 169] on label "Set product prices individually" at bounding box center [113, 163] width 104 height 15
click at [62, 160] on input "Set product prices individually" at bounding box center [62, 159] width 1 height 1
radio input "true"
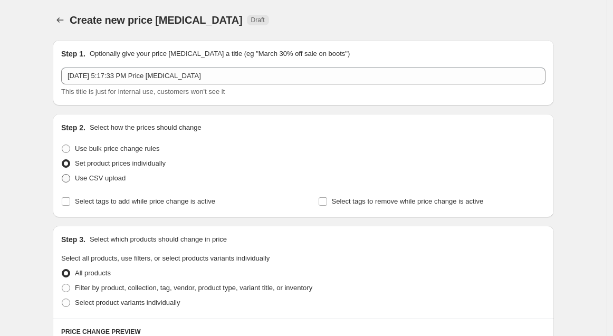
click at [110, 180] on span "Use CSV upload" at bounding box center [100, 178] width 51 height 8
click at [62, 174] on input "Use CSV upload" at bounding box center [62, 174] width 1 height 1
radio input "true"
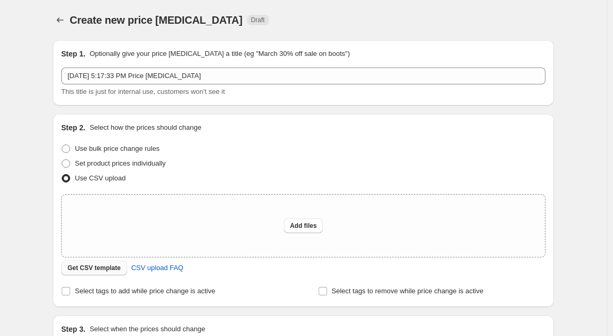
click at [89, 269] on span "Get CSV template" at bounding box center [93, 268] width 53 height 8
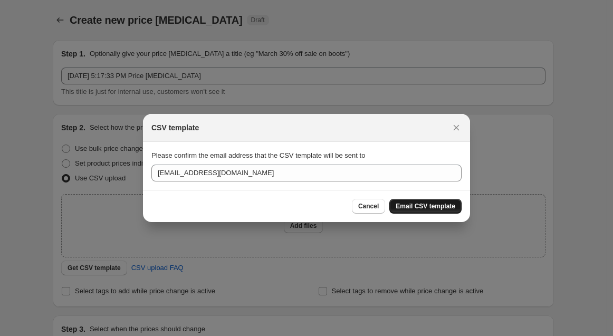
click at [405, 204] on span "Email CSV template" at bounding box center [425, 206] width 60 height 8
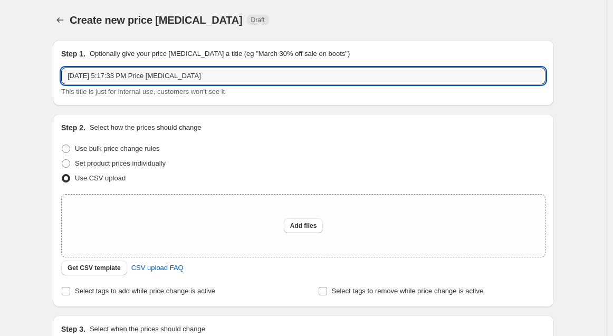
drag, startPoint x: 248, startPoint y: 78, endPoint x: -86, endPoint y: 64, distance: 334.5
click at [0, 64] on html "Home Settings Plans Skip to content Create new price [MEDICAL_DATA]. This page …" at bounding box center [306, 168] width 613 height 336
drag, startPoint x: 161, startPoint y: 76, endPoint x: 95, endPoint y: 70, distance: 66.7
click at [95, 69] on input "Payday Sale" at bounding box center [303, 75] width 484 height 17
drag, startPoint x: 114, startPoint y: 73, endPoint x: 284, endPoint y: 89, distance: 170.4
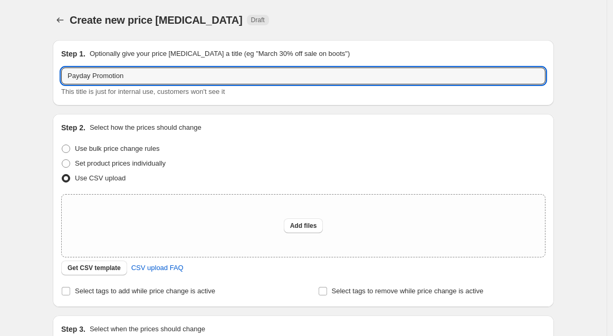
click at [286, 89] on div "Payday Promotion This title is just for internal use, customers won't see it" at bounding box center [303, 82] width 484 height 30
type input "Payday Promo"
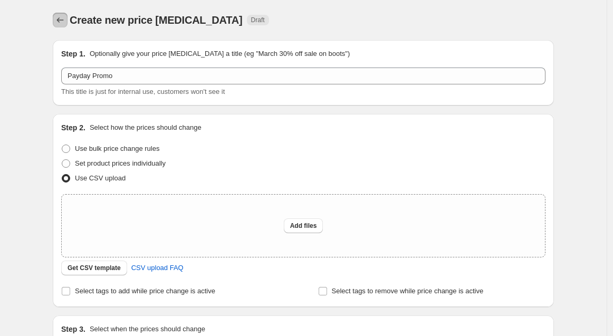
click at [64, 25] on button "Price change jobs" at bounding box center [60, 20] width 15 height 15
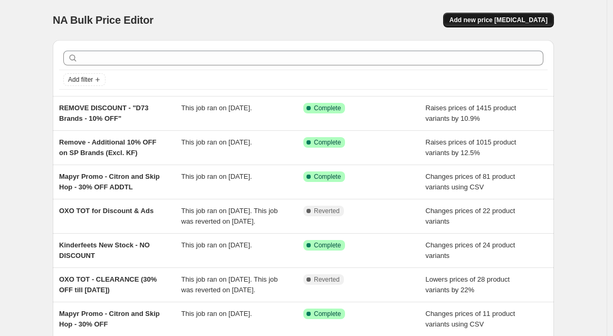
click at [499, 19] on span "Add new price [MEDICAL_DATA]" at bounding box center [498, 20] width 98 height 8
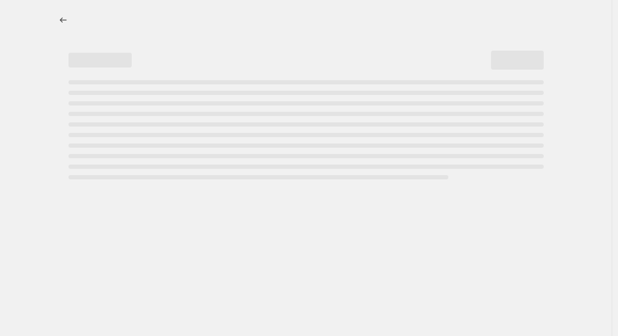
select select "percentage"
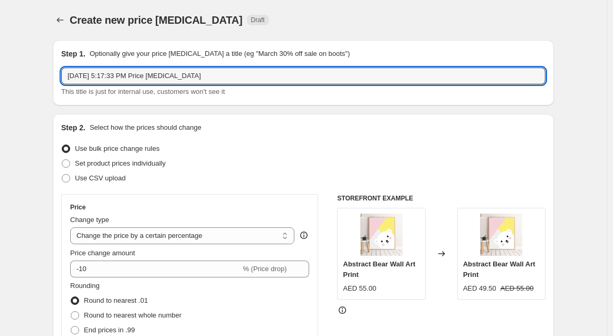
drag, startPoint x: 246, startPoint y: 75, endPoint x: -69, endPoint y: 62, distance: 315.5
click at [0, 62] on html "Home Settings Plans Skip to content Create new price [MEDICAL_DATA]. This page …" at bounding box center [306, 168] width 613 height 336
type input "PAYDAY PROMO"
